Goal: Task Accomplishment & Management: Use online tool/utility

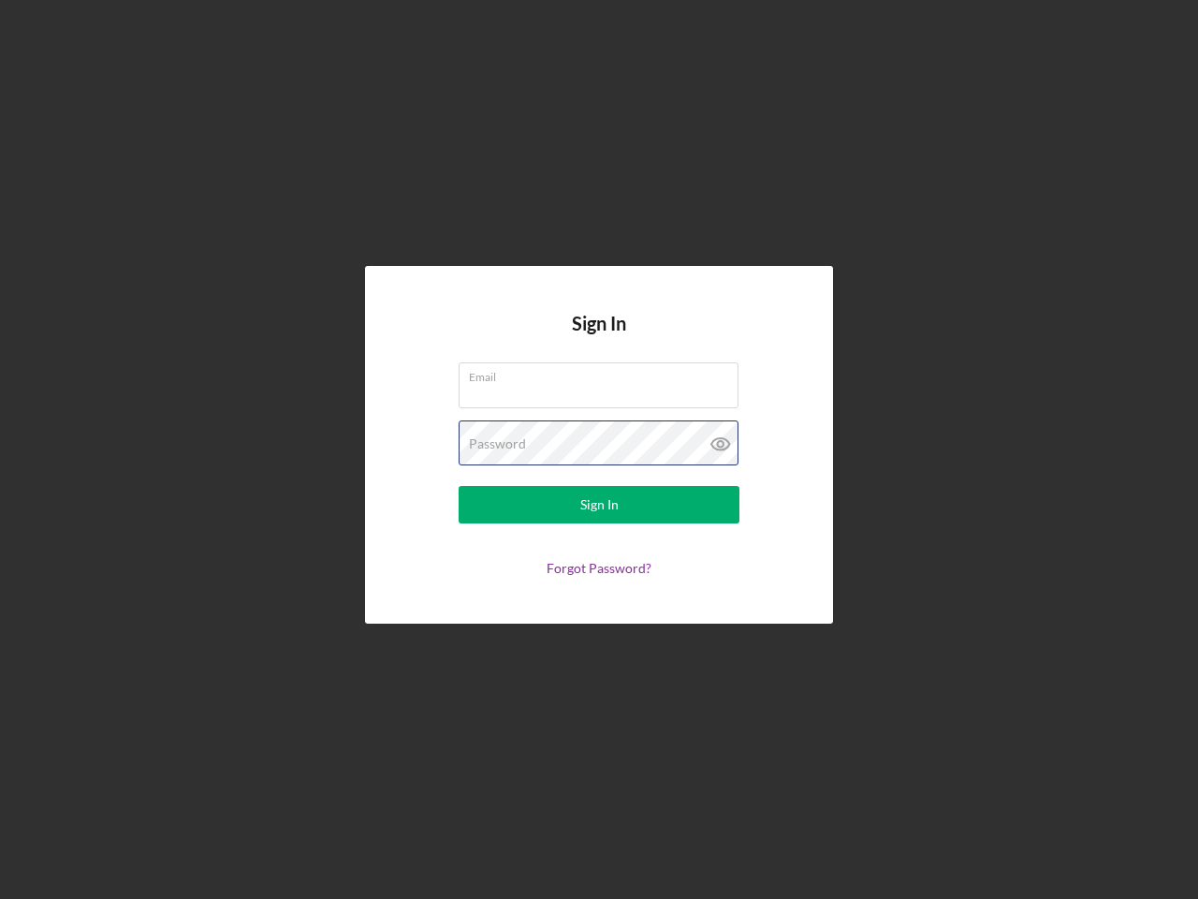
click at [599, 449] on div "Password" at bounding box center [599, 443] width 281 height 47
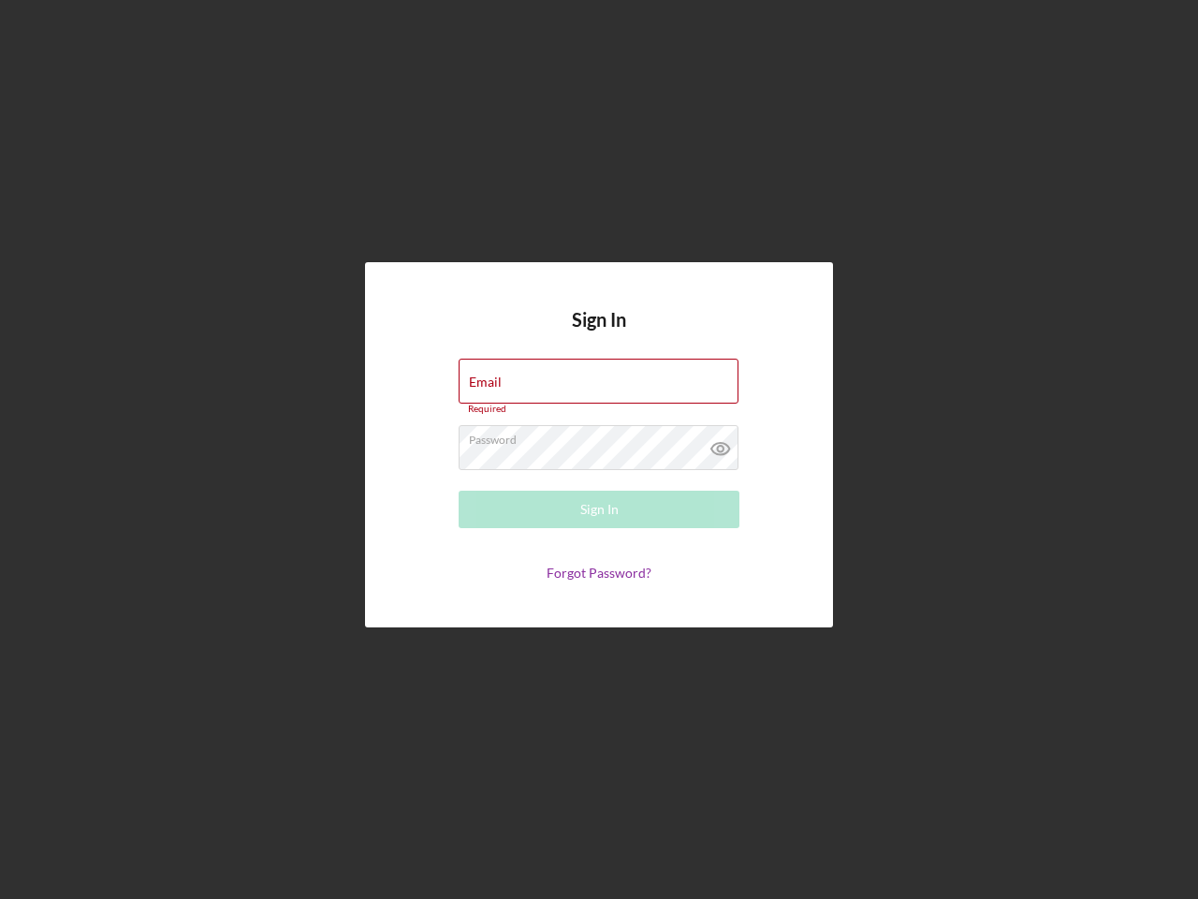
click at [721, 444] on icon at bounding box center [720, 448] width 47 height 47
